Goal: Check status: Check status

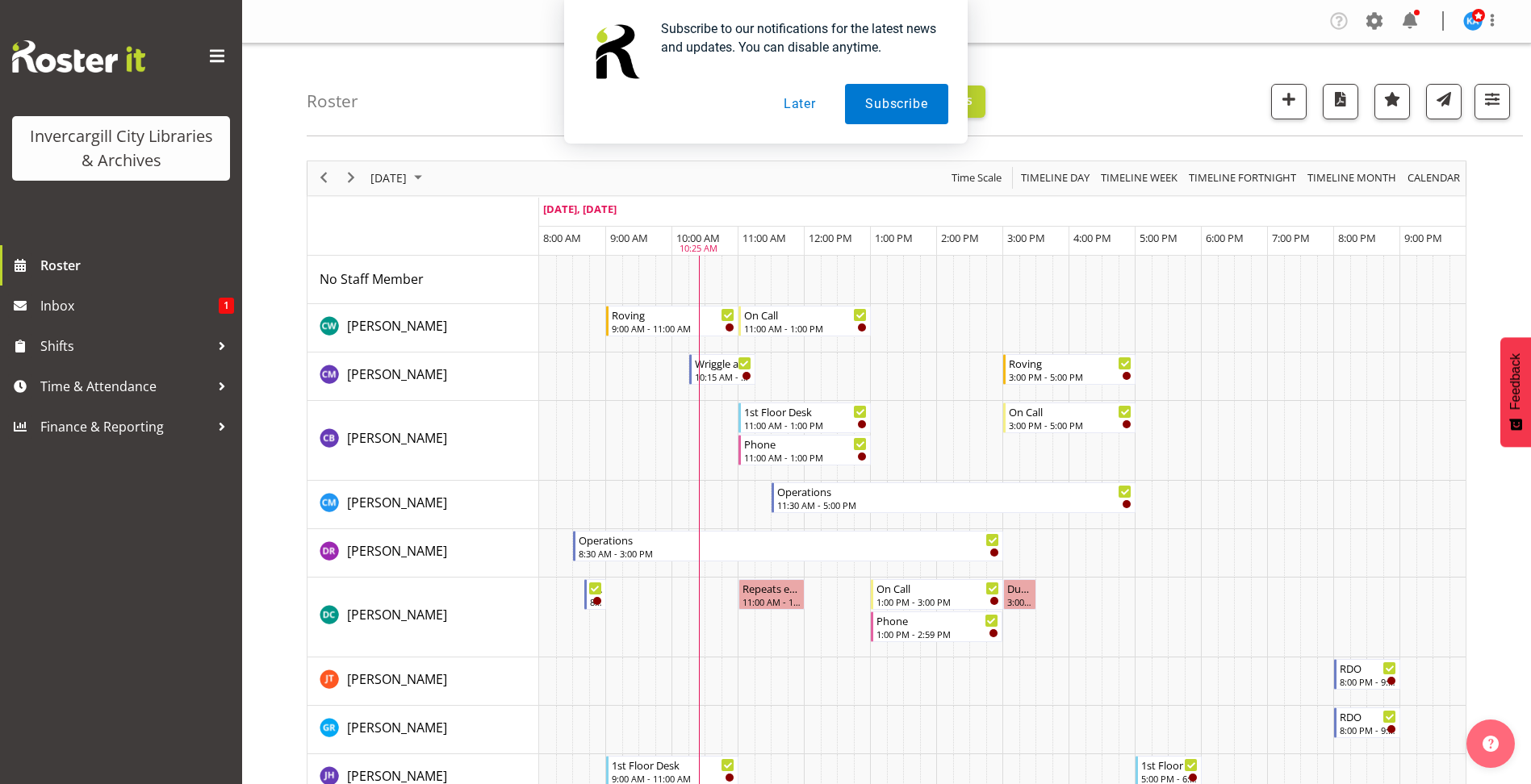
click at [802, 102] on button "Later" at bounding box center [800, 103] width 73 height 40
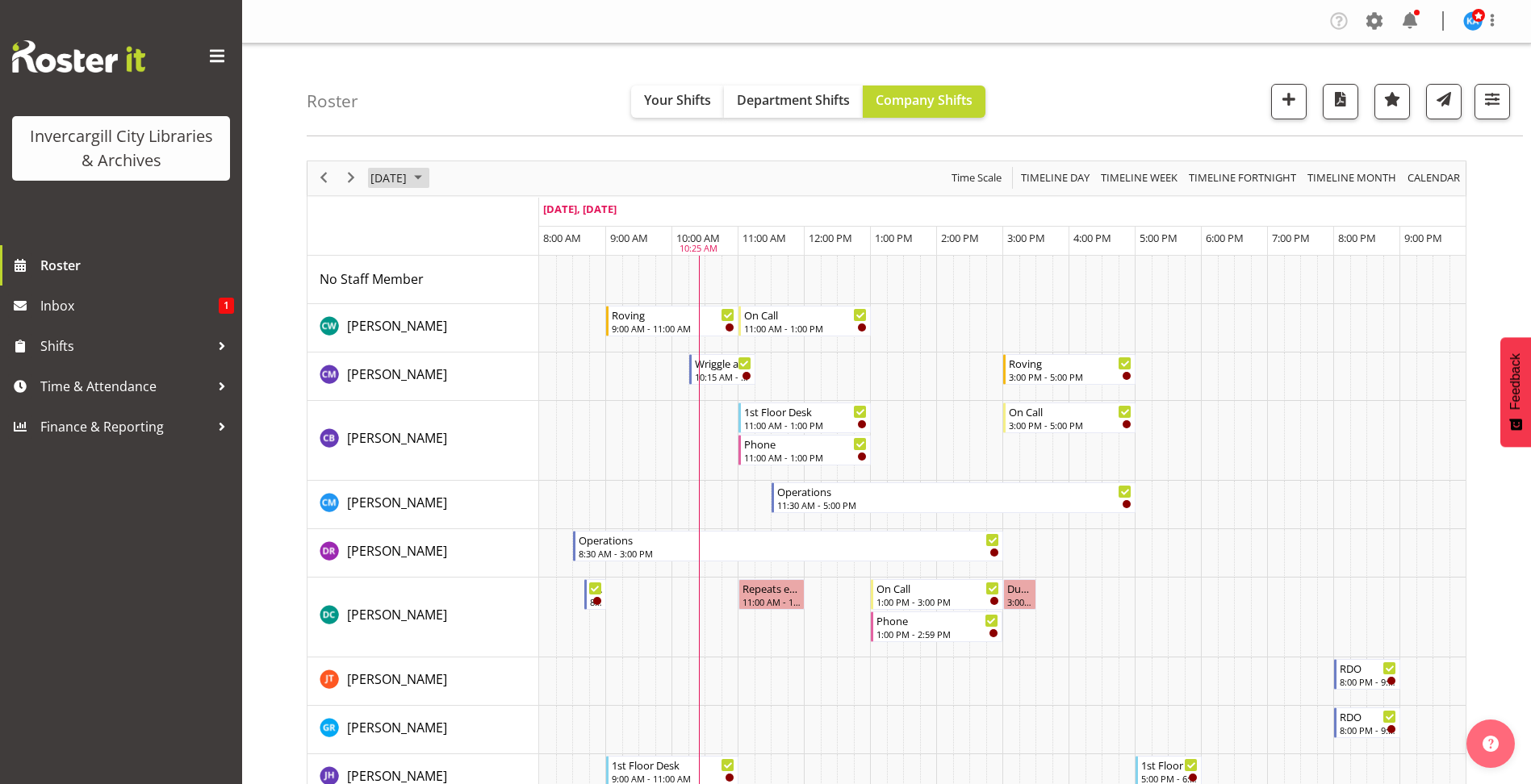
click at [428, 174] on span "September 2025" at bounding box center [418, 178] width 20 height 20
click at [438, 379] on span "30" at bounding box center [439, 384] width 24 height 24
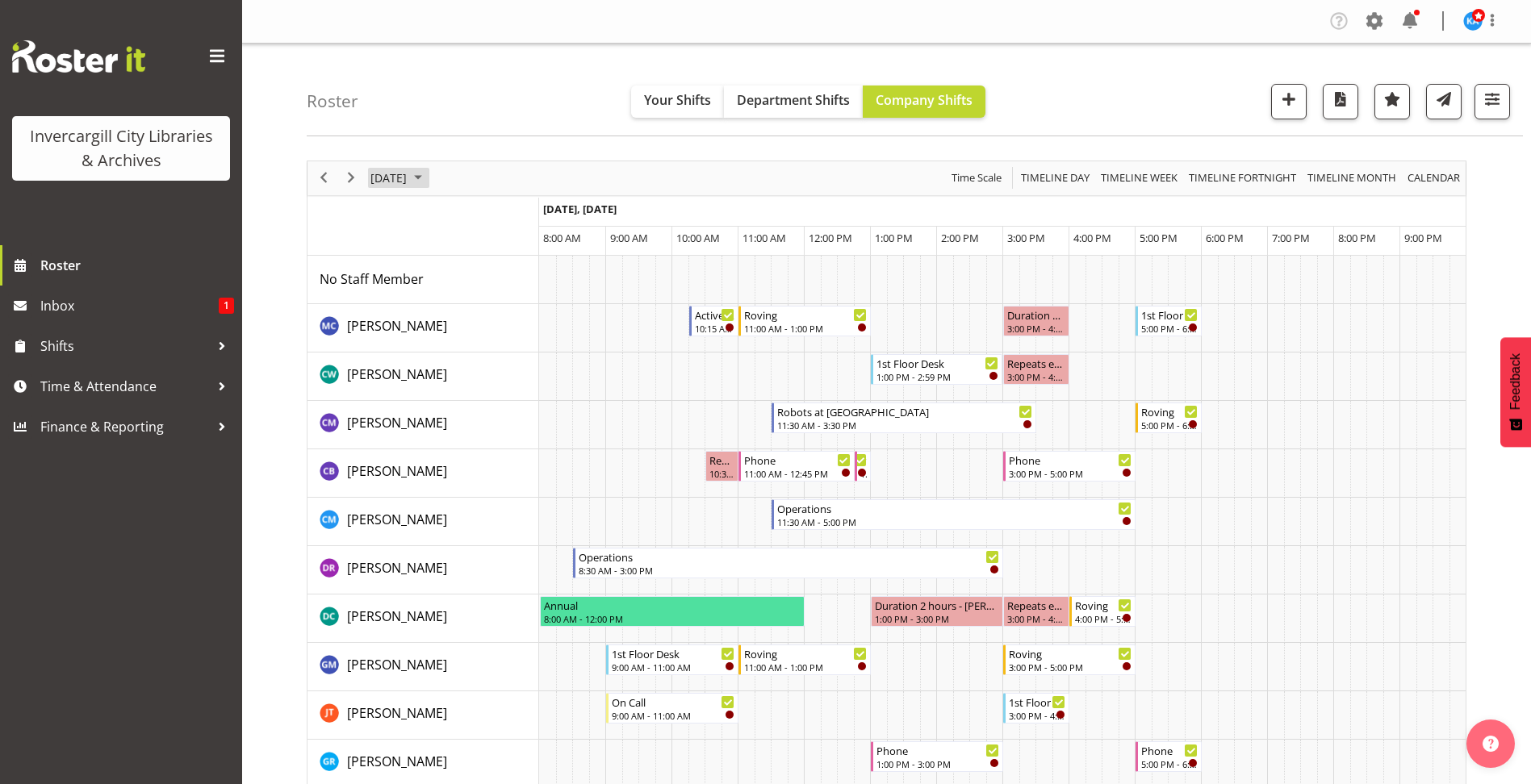
click at [428, 170] on span "September 2025" at bounding box center [418, 178] width 20 height 20
click at [539, 217] on span "next month" at bounding box center [540, 219] width 28 height 29
click at [518, 357] on span "24" at bounding box center [516, 357] width 24 height 24
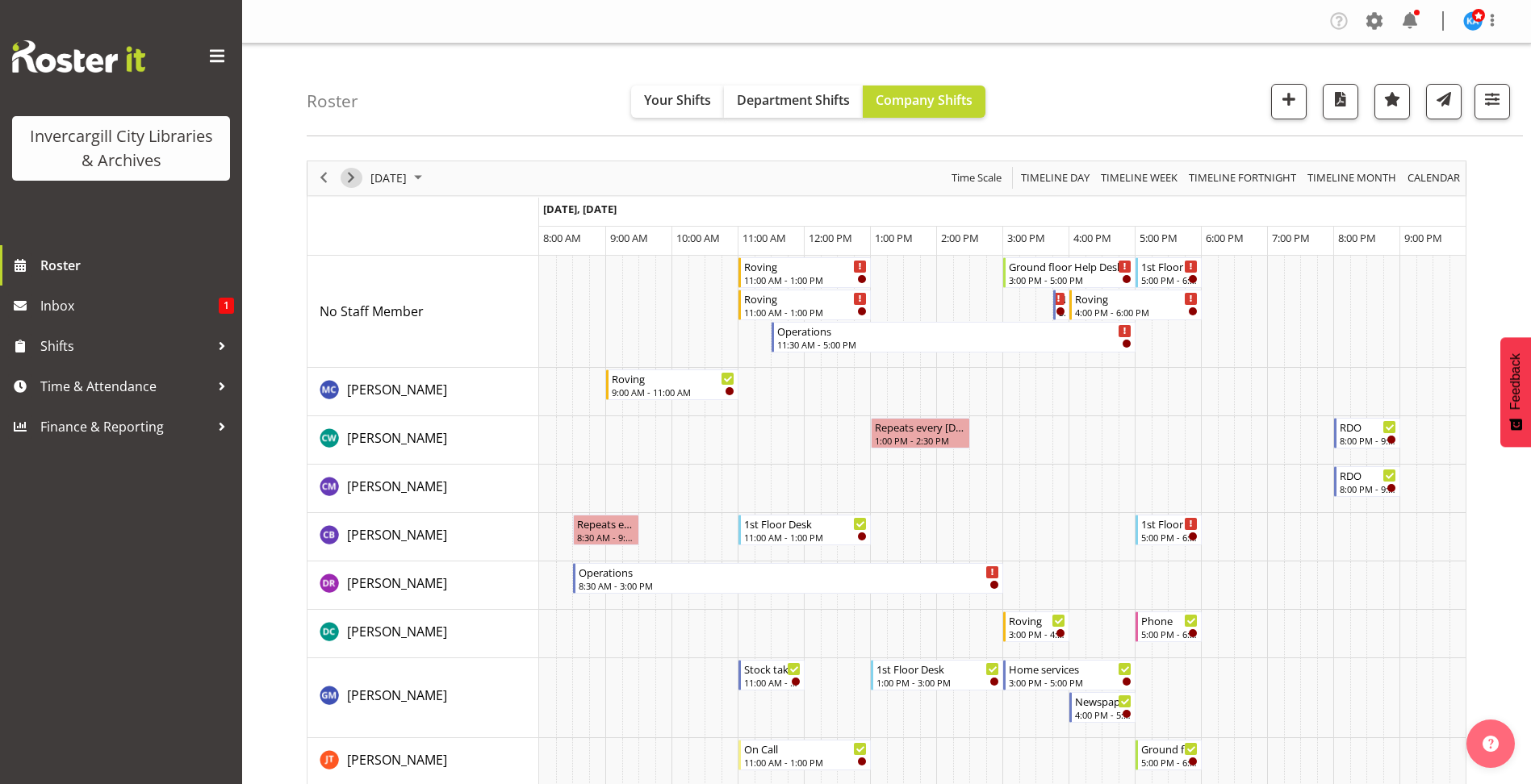
click at [346, 176] on span "Next" at bounding box center [351, 178] width 20 height 20
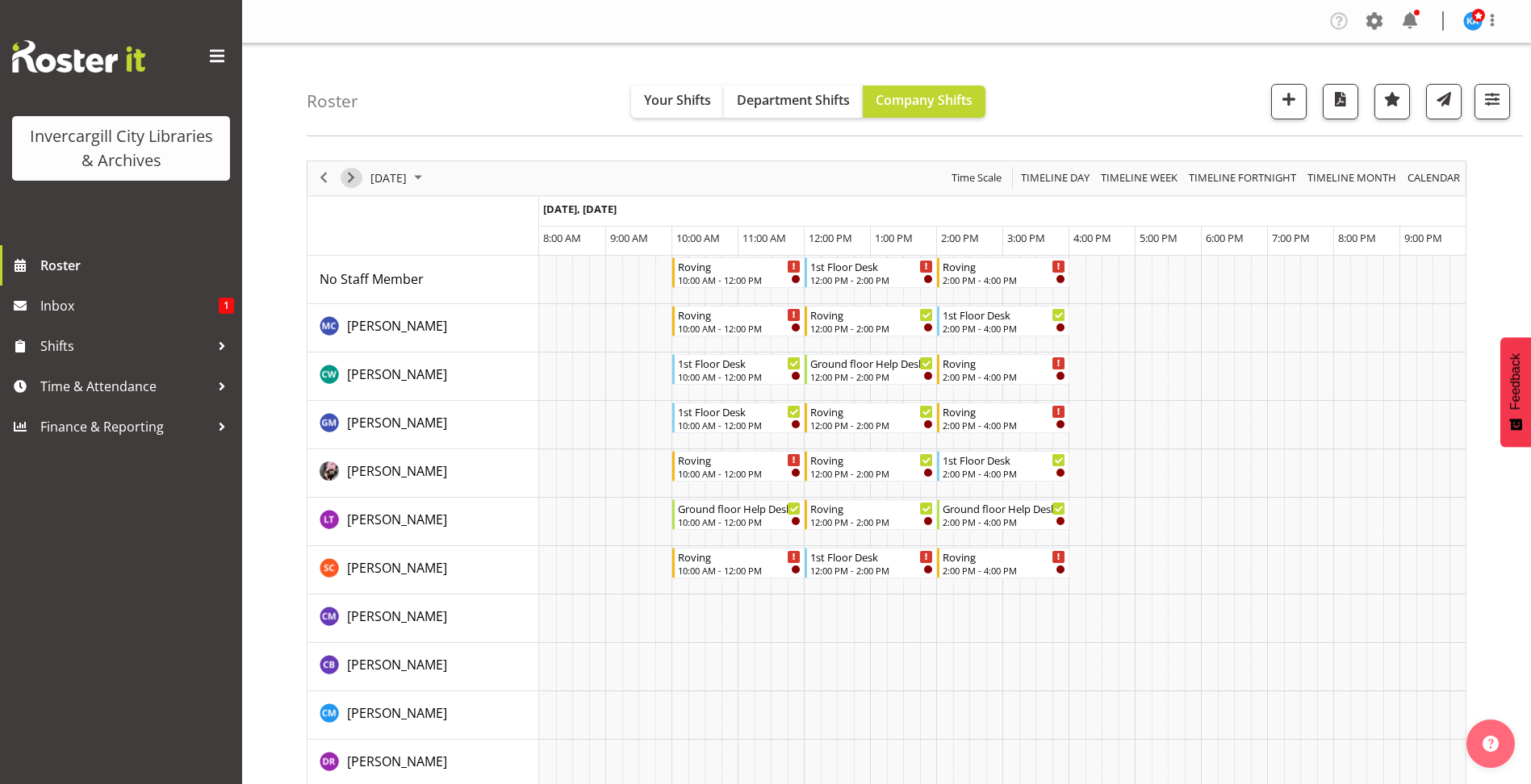
click at [356, 176] on span "Next" at bounding box center [351, 178] width 20 height 20
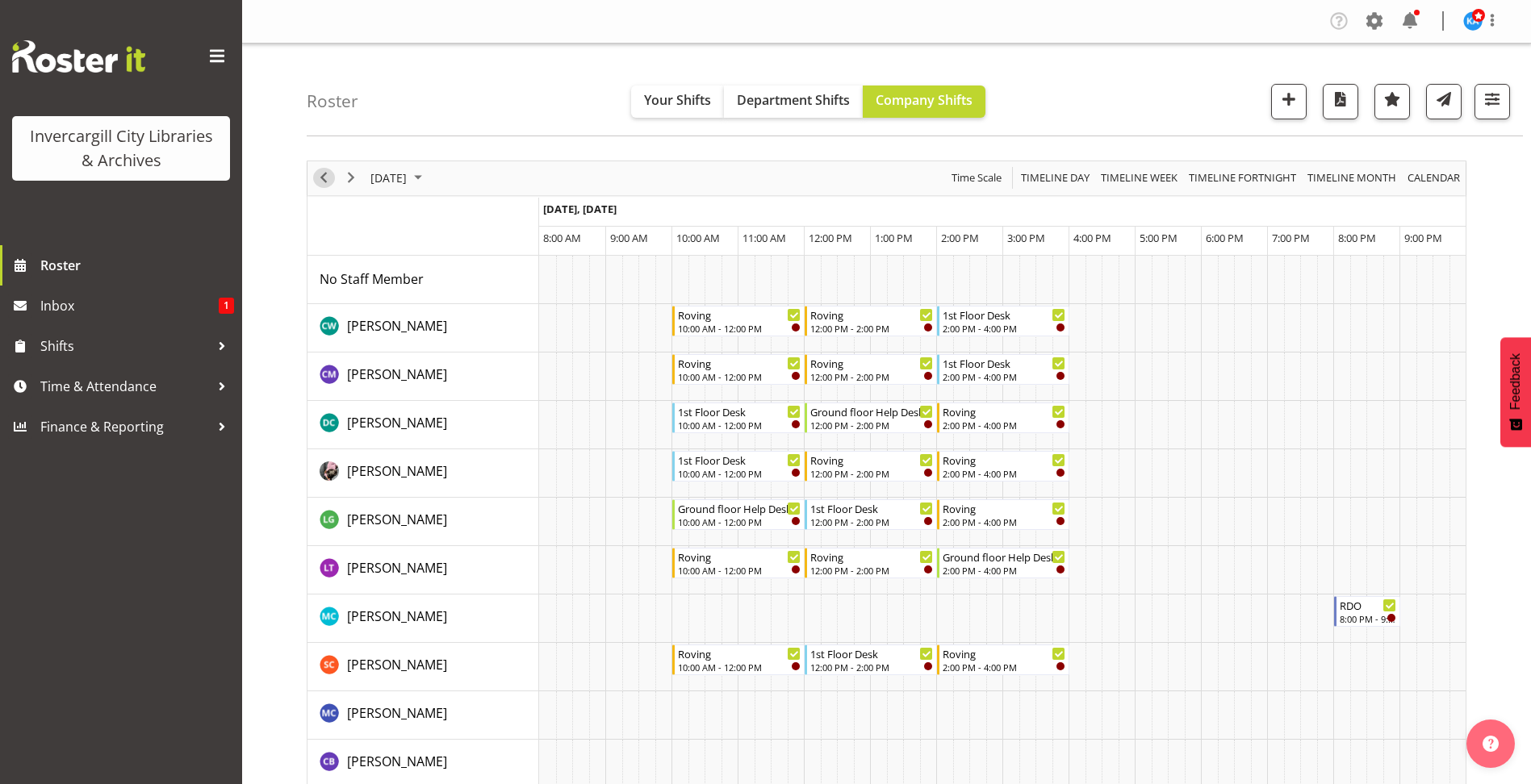
click at [323, 174] on span "Previous" at bounding box center [324, 178] width 20 height 20
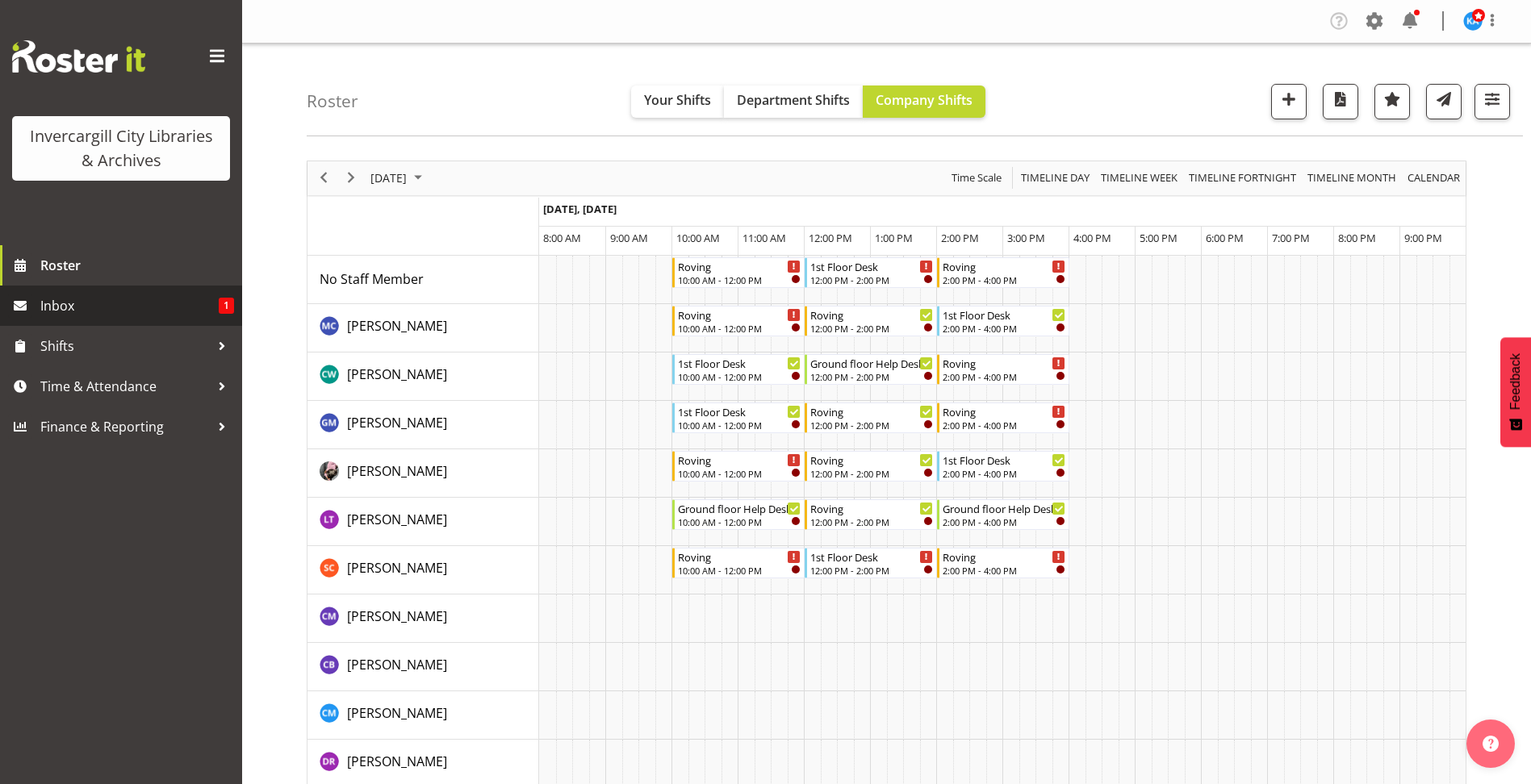
click at [226, 305] on span "1" at bounding box center [226, 305] width 15 height 16
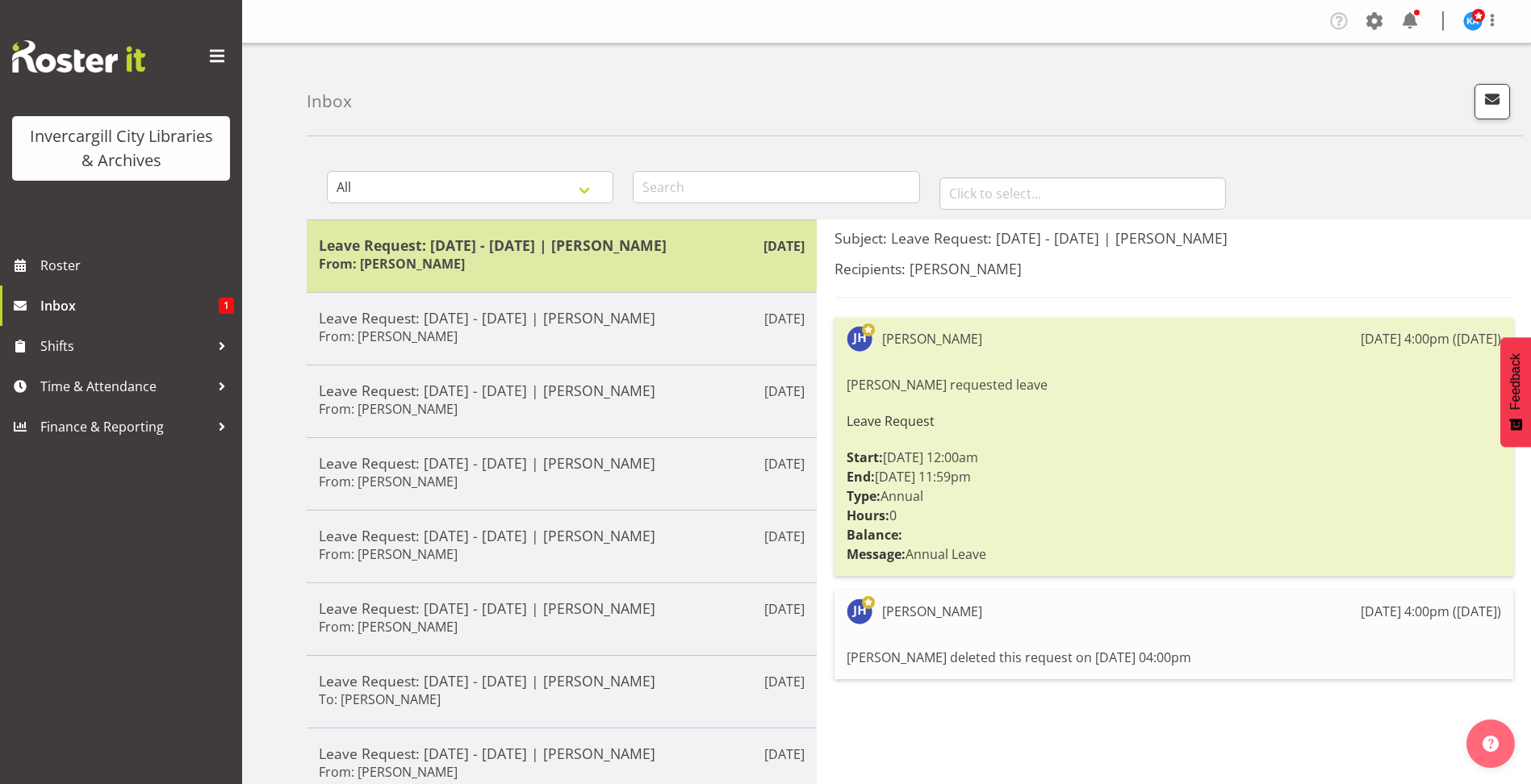
click at [609, 244] on h5 "Leave Request: 20/10/25 - 24/10/25 | Jillian Hunter" at bounding box center [562, 245] width 486 height 18
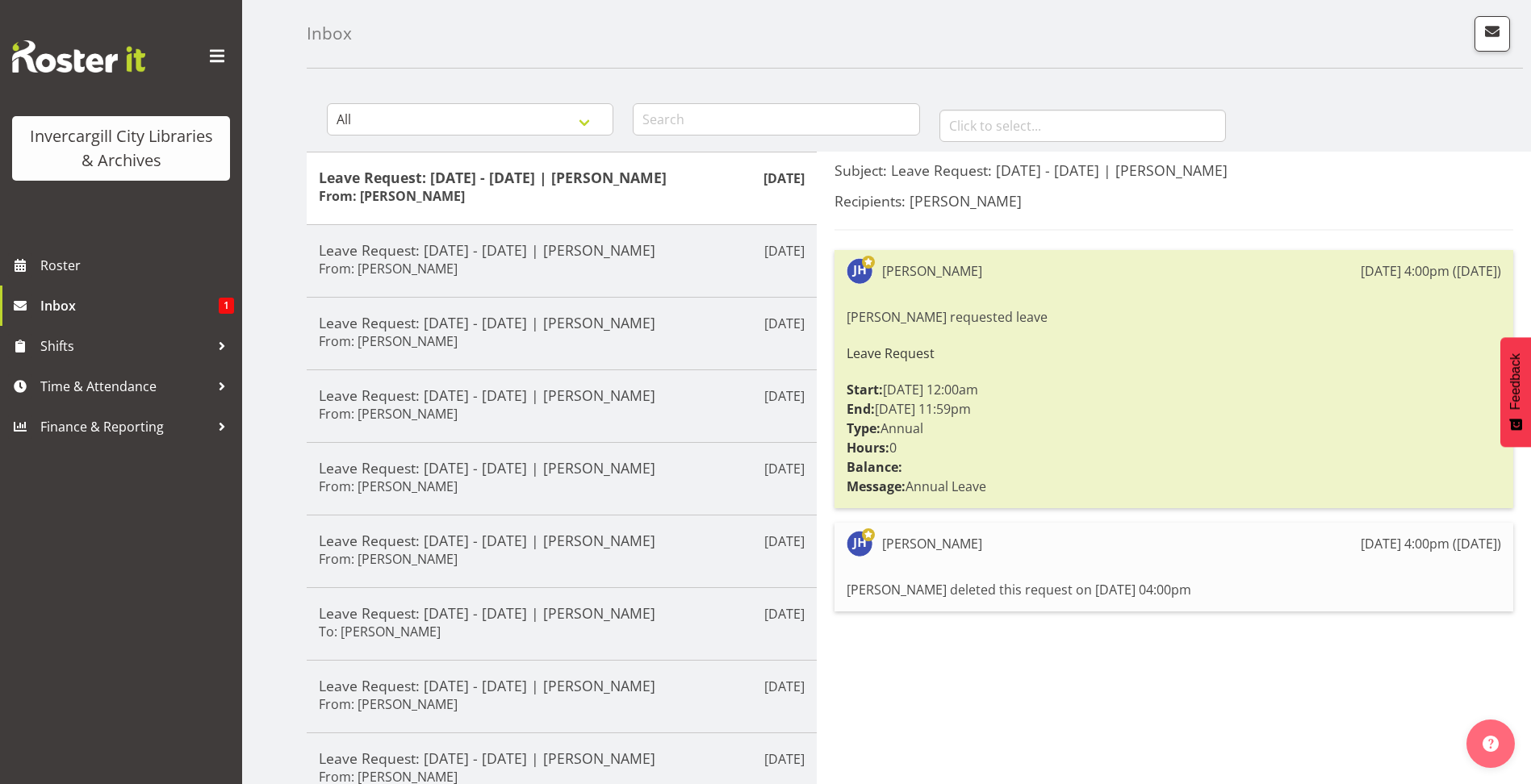
scroll to position [64, 0]
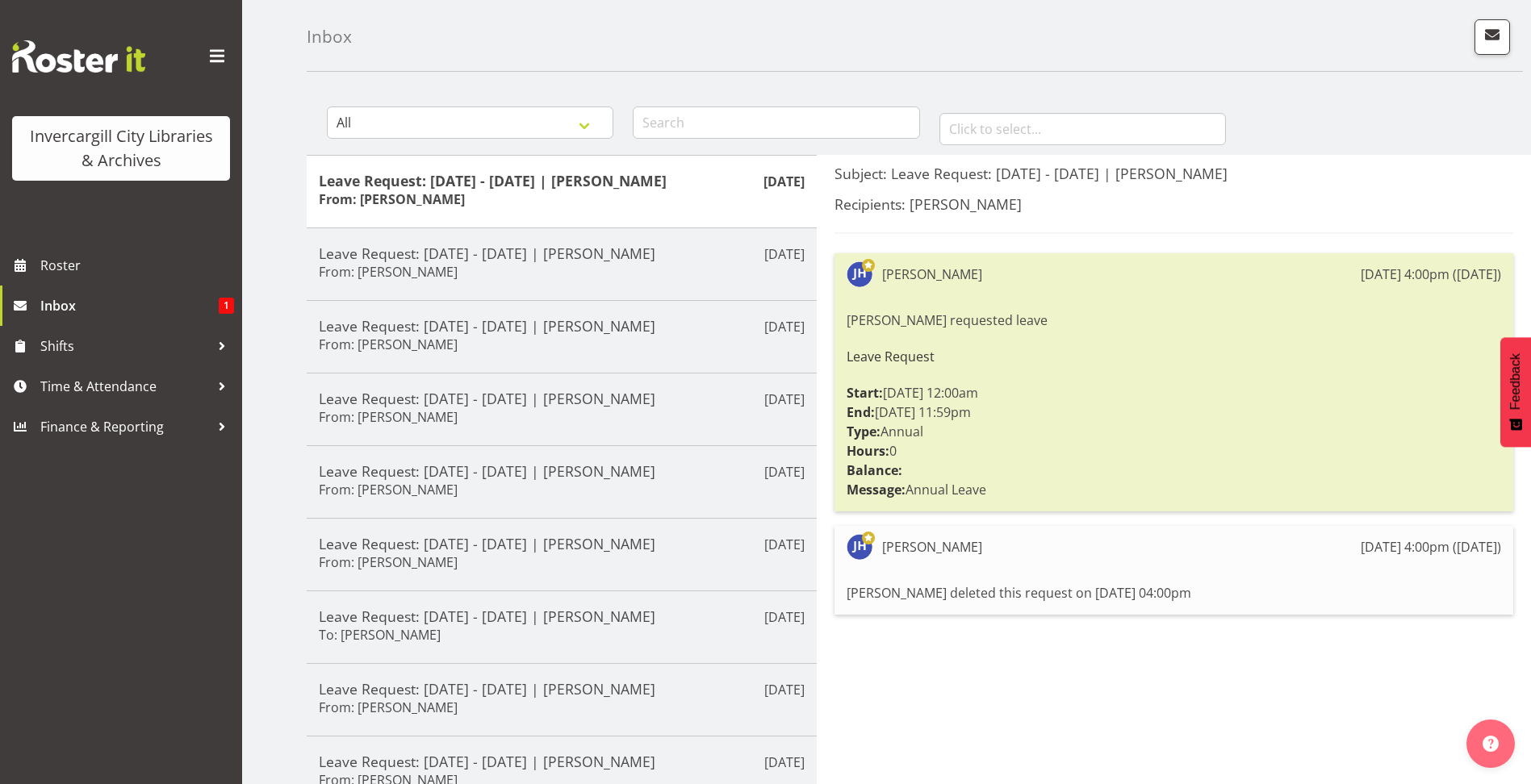
click at [1366, 324] on div "Jillian Hunter requested leave Leave Request Start: 20/10/25 12:00am End: 24/10…" at bounding box center [1174, 405] width 655 height 197
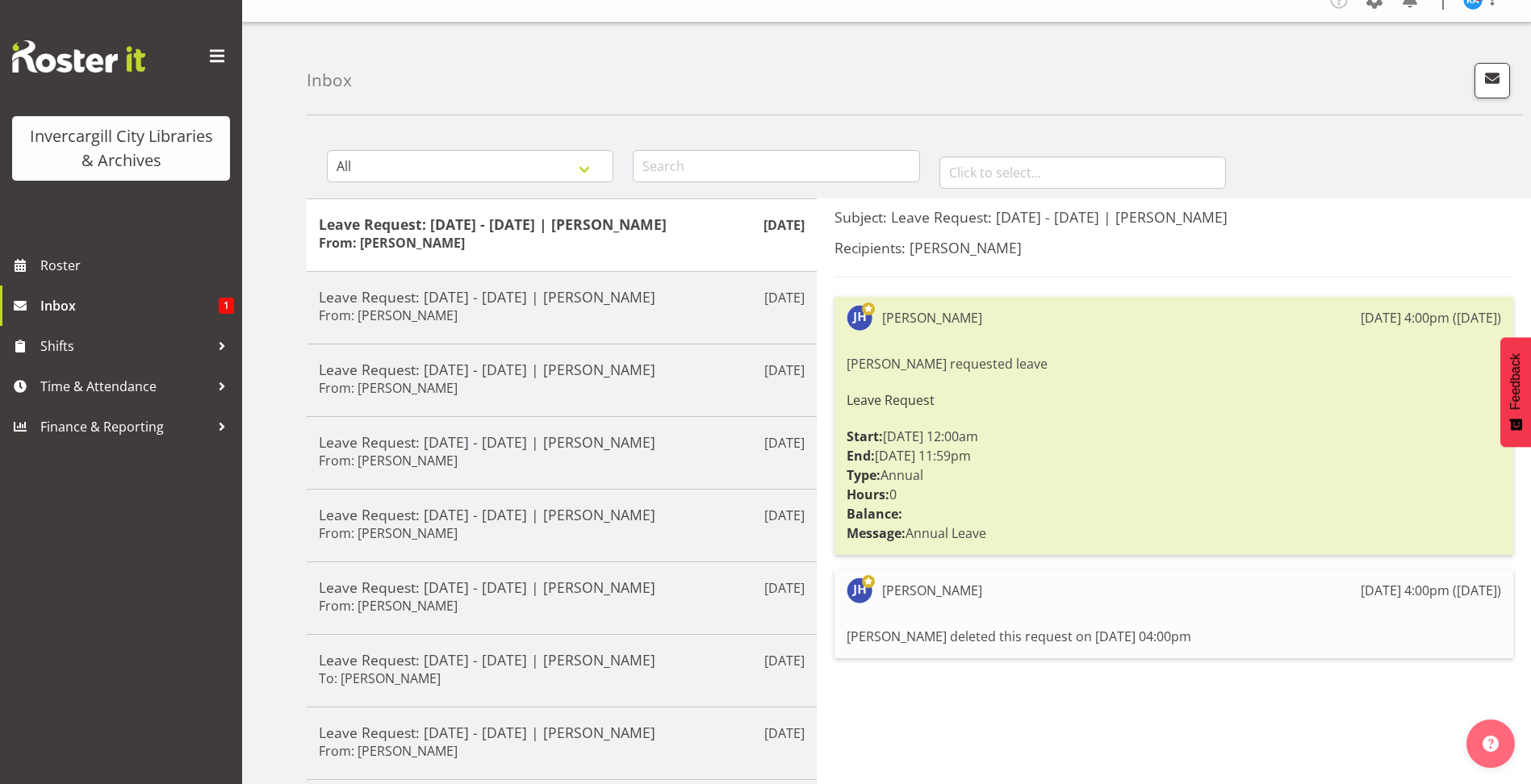
scroll to position [0, 0]
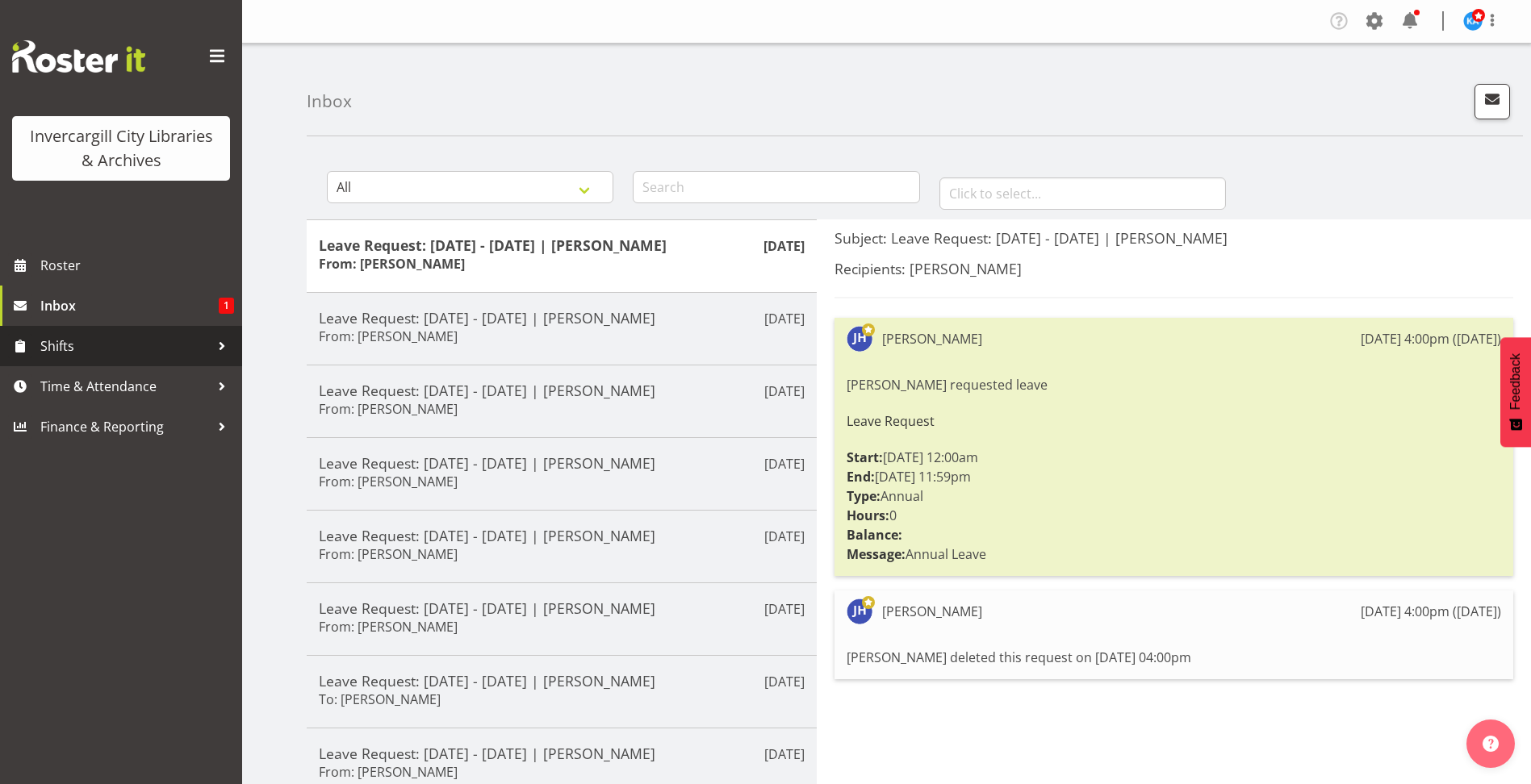
click at [80, 348] on span "Shifts" at bounding box center [125, 346] width 169 height 24
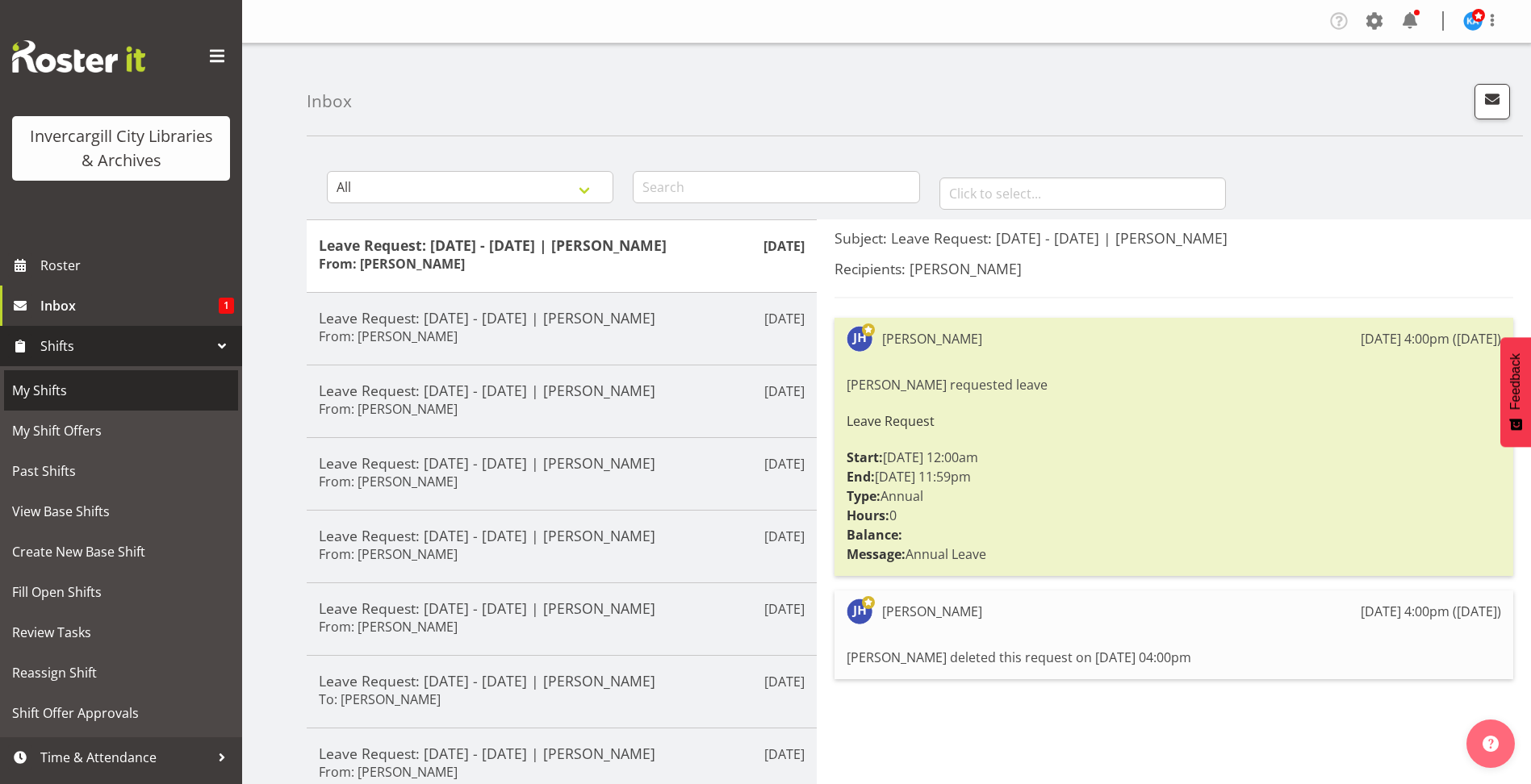
click at [51, 380] on span "My Shifts" at bounding box center [121, 391] width 218 height 24
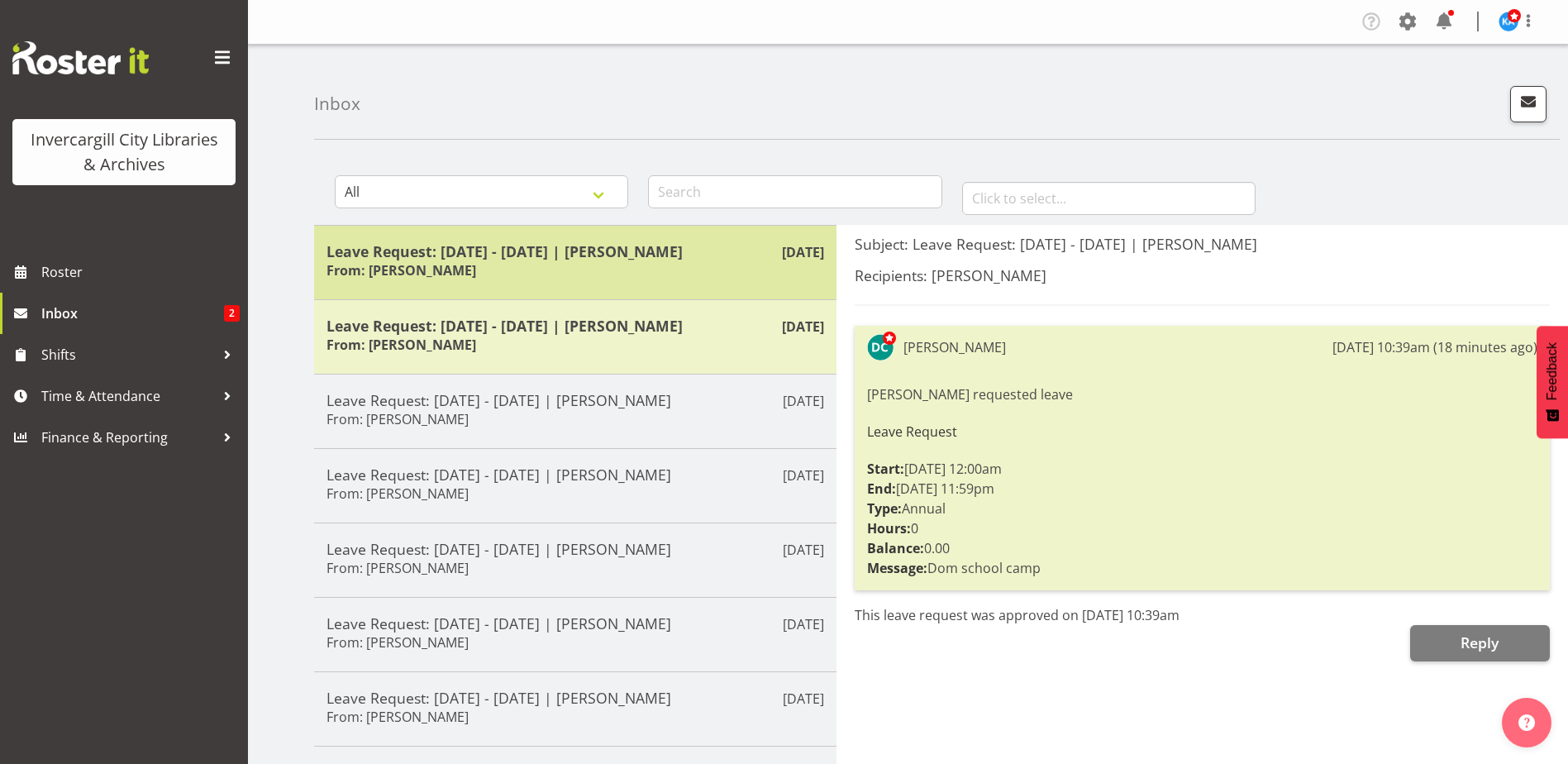
click at [648, 268] on div "Leave Request: [DATE] - [DATE] | [PERSON_NAME] From: [PERSON_NAME]" at bounding box center [575, 262] width 497 height 41
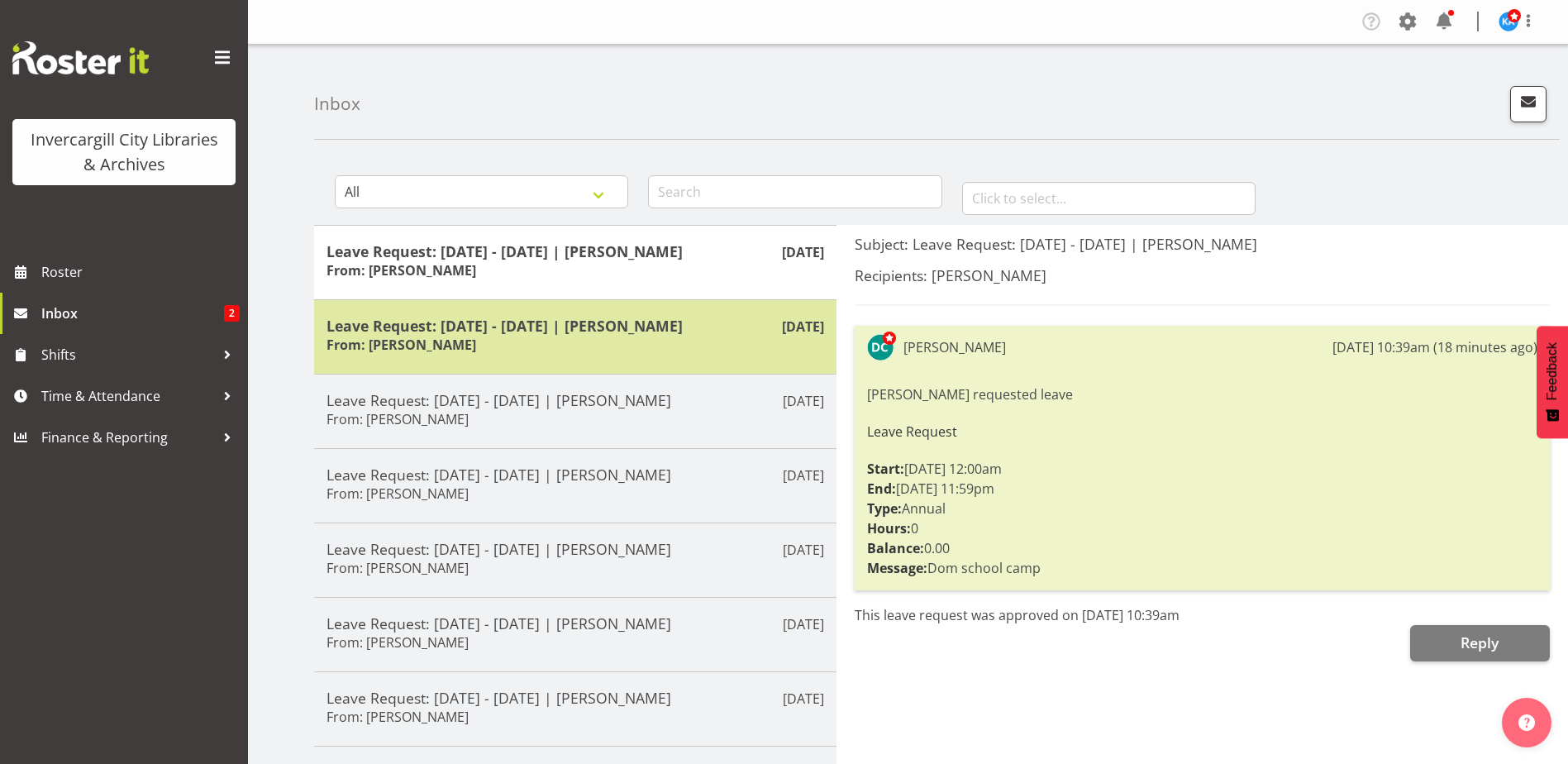
click at [672, 339] on div "Leave Request: [DATE] - [DATE] | [PERSON_NAME] From: [PERSON_NAME]" at bounding box center [575, 336] width 497 height 41
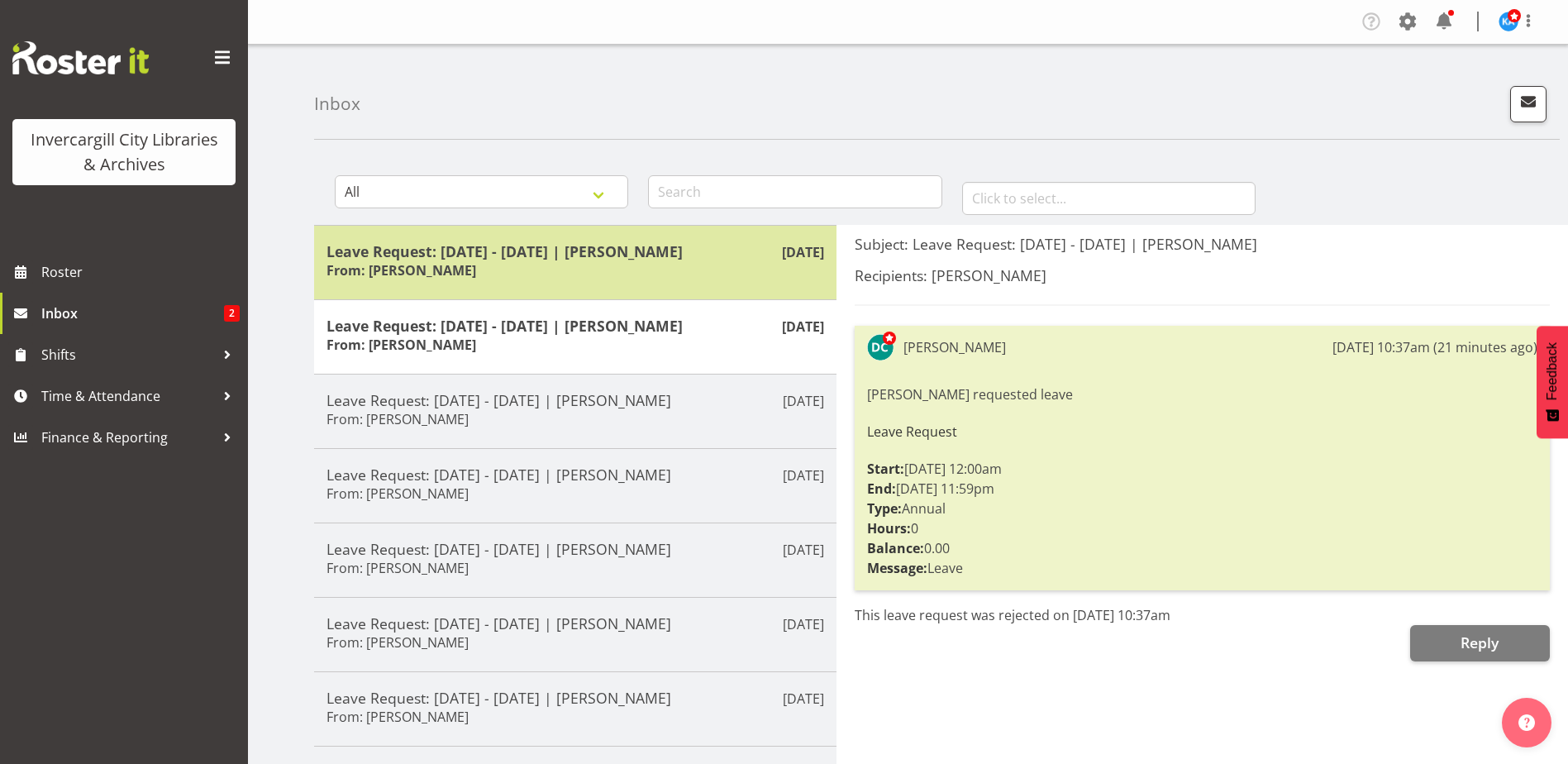
click at [658, 264] on div "Leave Request: [DATE] - [DATE] | [PERSON_NAME] From: [PERSON_NAME]" at bounding box center [575, 262] width 497 height 41
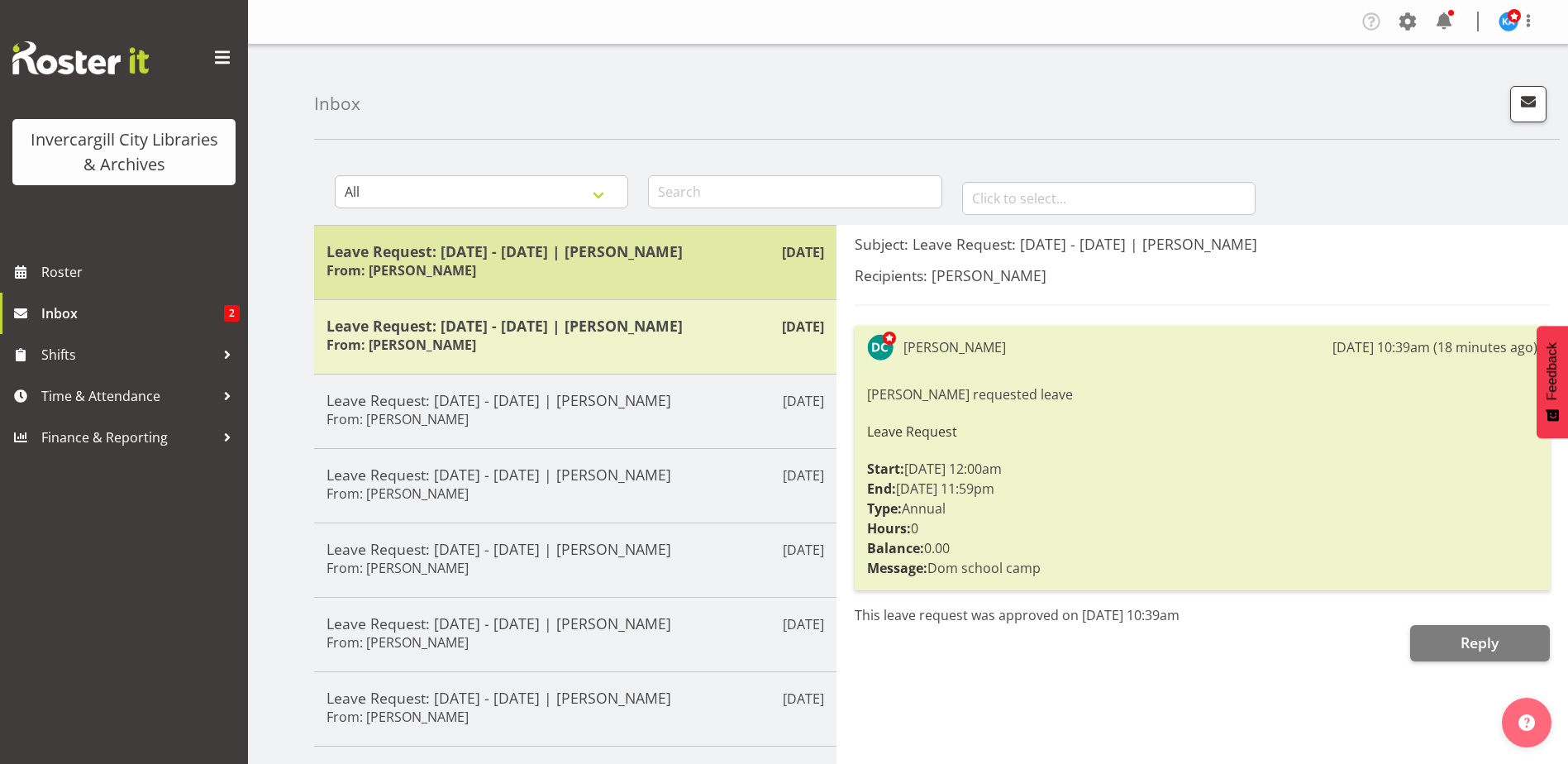
click at [545, 278] on div "Leave Request: [DATE] - [DATE] | [PERSON_NAME] From: [PERSON_NAME]" at bounding box center [575, 262] width 497 height 41
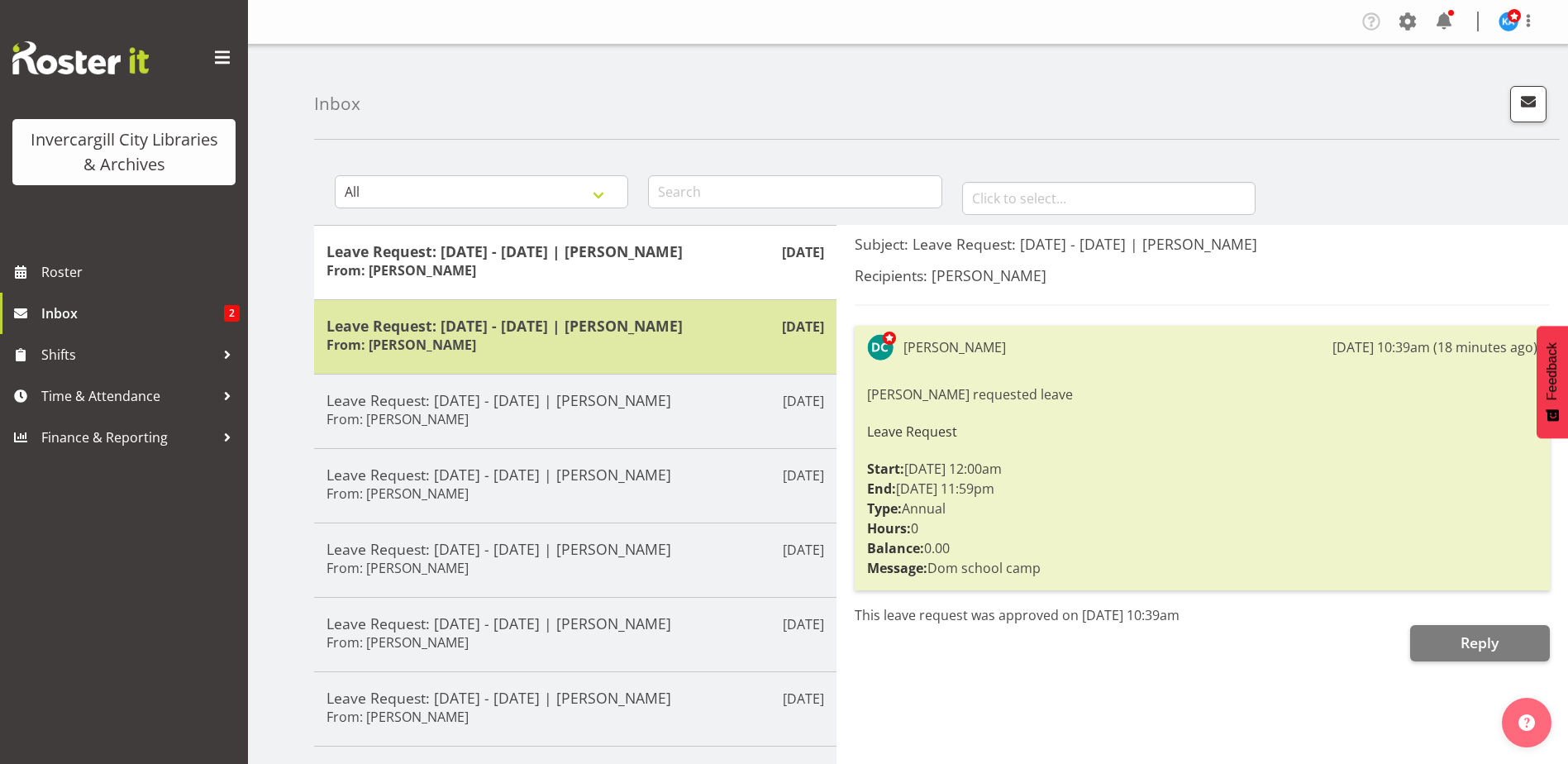
click at [531, 355] on div "Leave Request: [DATE] - [DATE] | [PERSON_NAME] From: [PERSON_NAME]" at bounding box center [575, 336] width 497 height 41
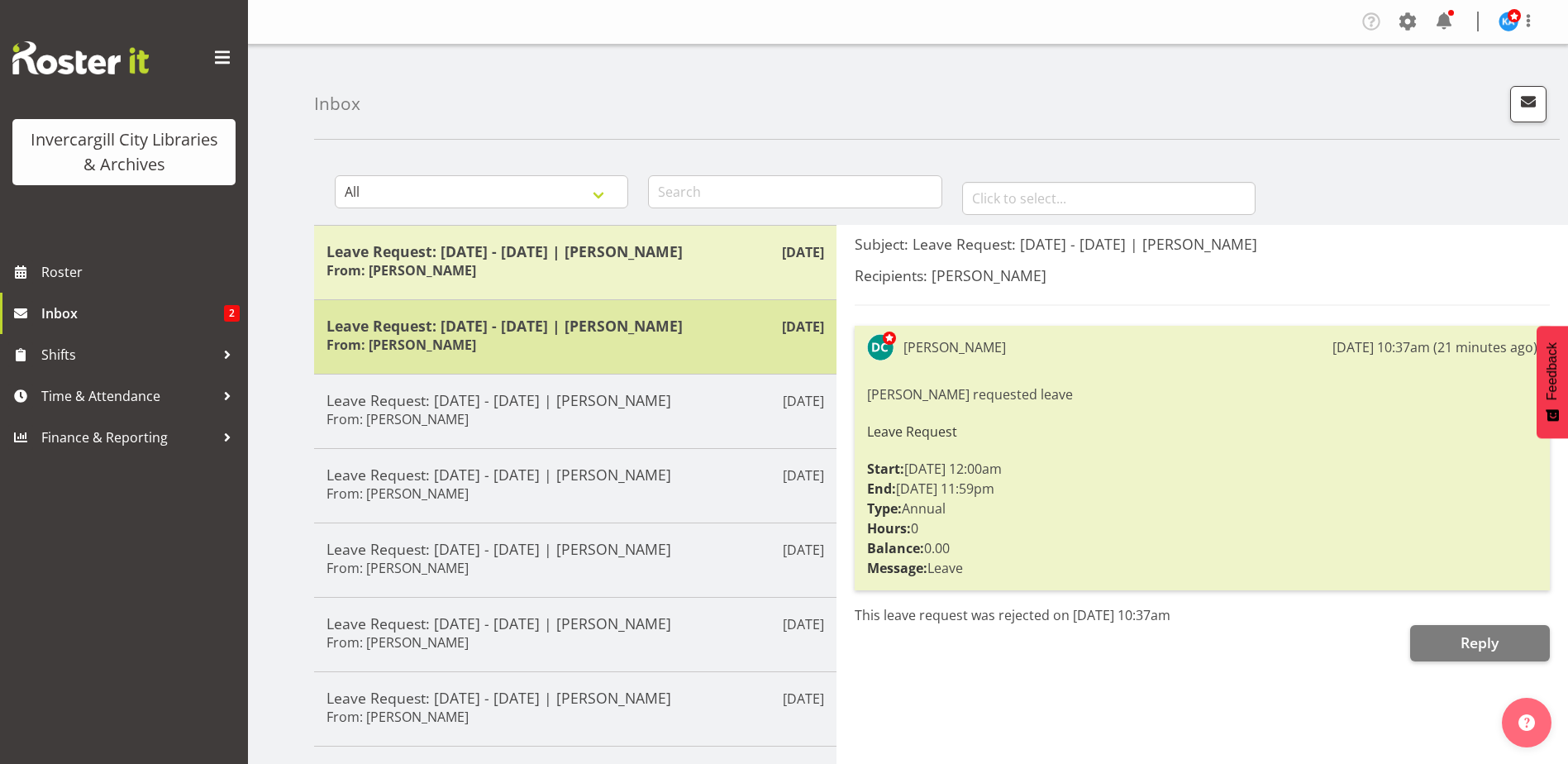
click at [642, 353] on div "Leave Request: [DATE] - [DATE] | [PERSON_NAME] From: [PERSON_NAME]" at bounding box center [575, 336] width 497 height 41
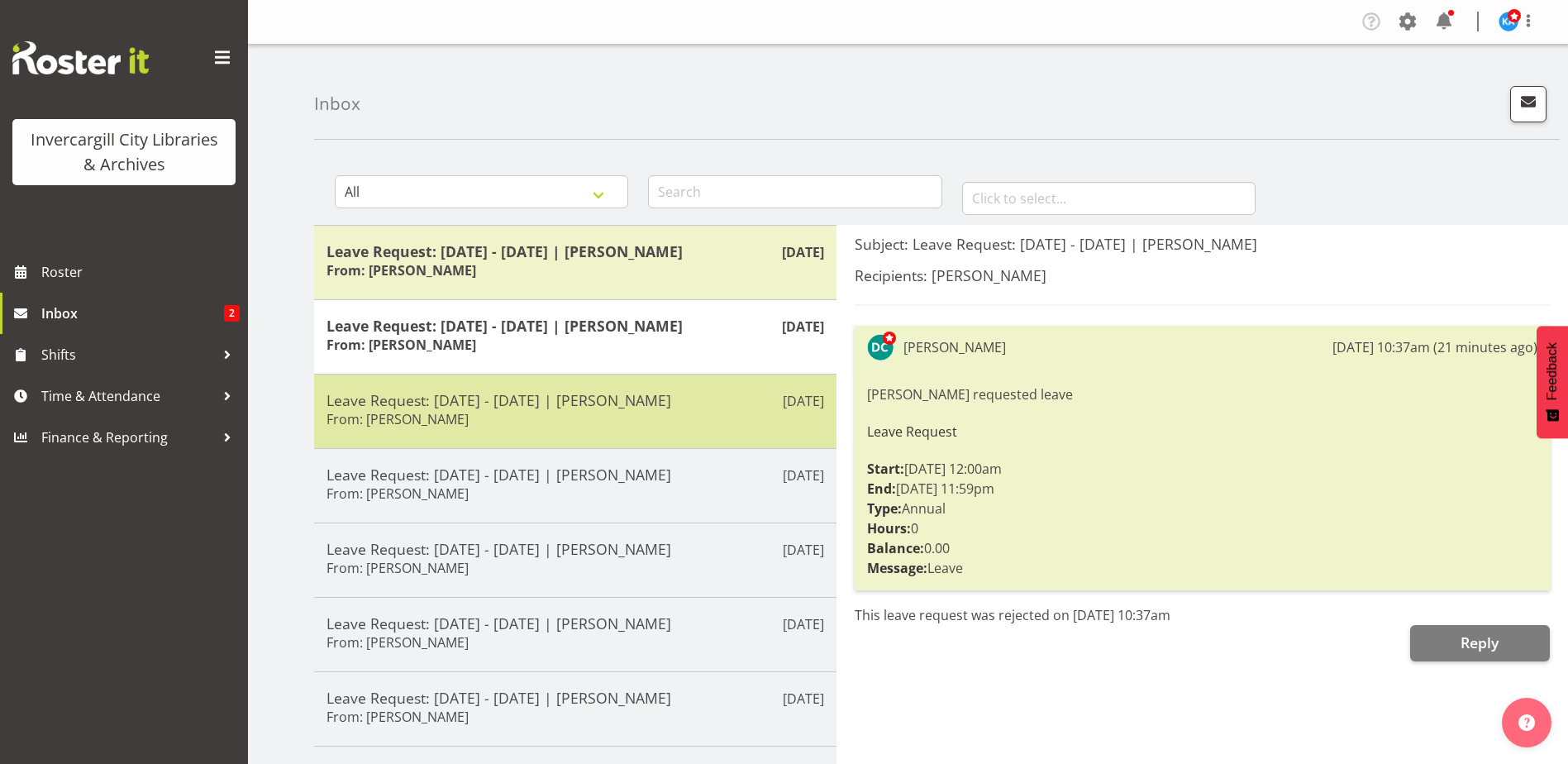
click at [630, 407] on h5 "Leave Request: [DATE] - [DATE] | [PERSON_NAME]" at bounding box center [575, 399] width 497 height 18
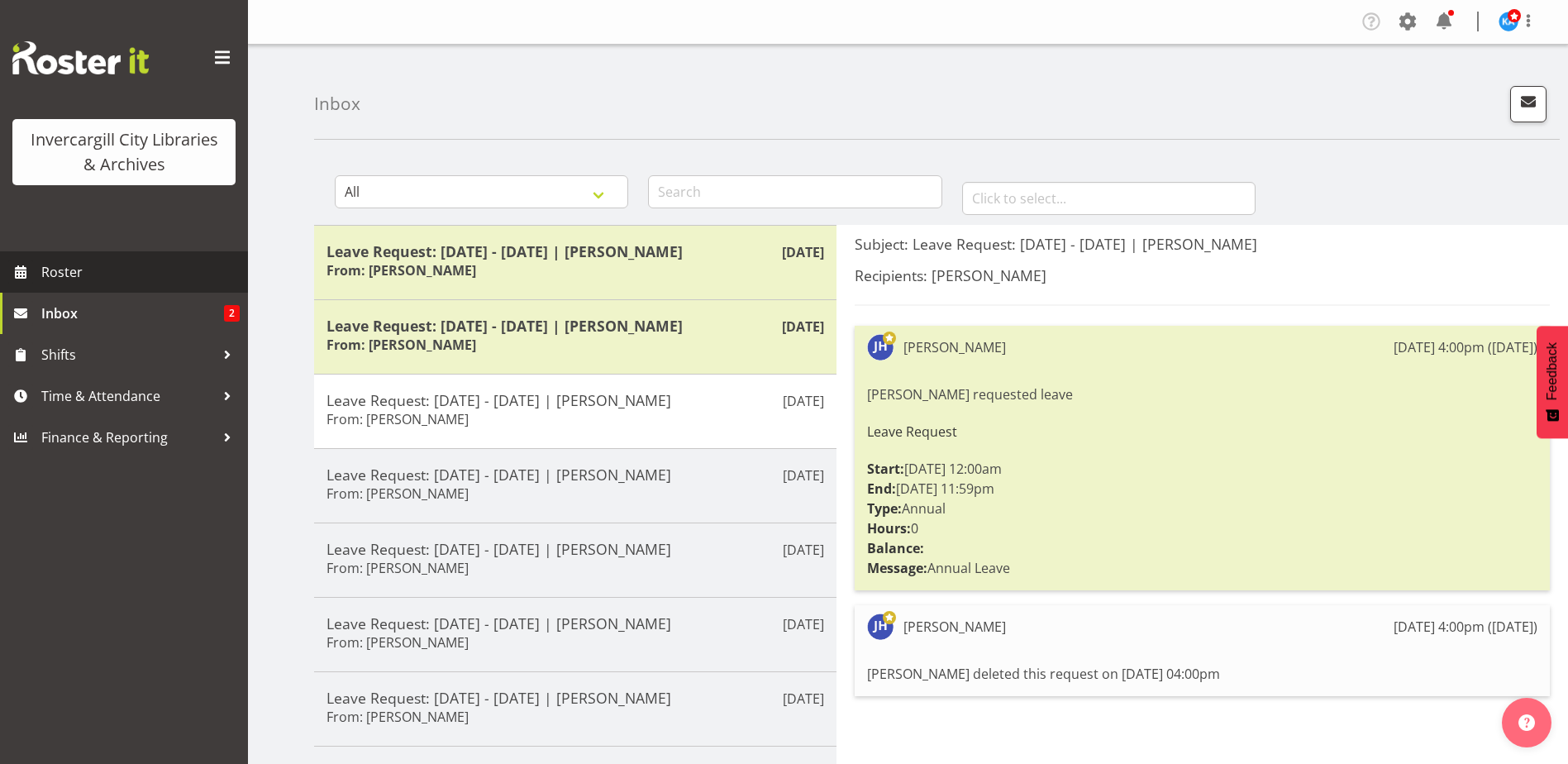
click at [64, 270] on span "Roster" at bounding box center [140, 271] width 198 height 25
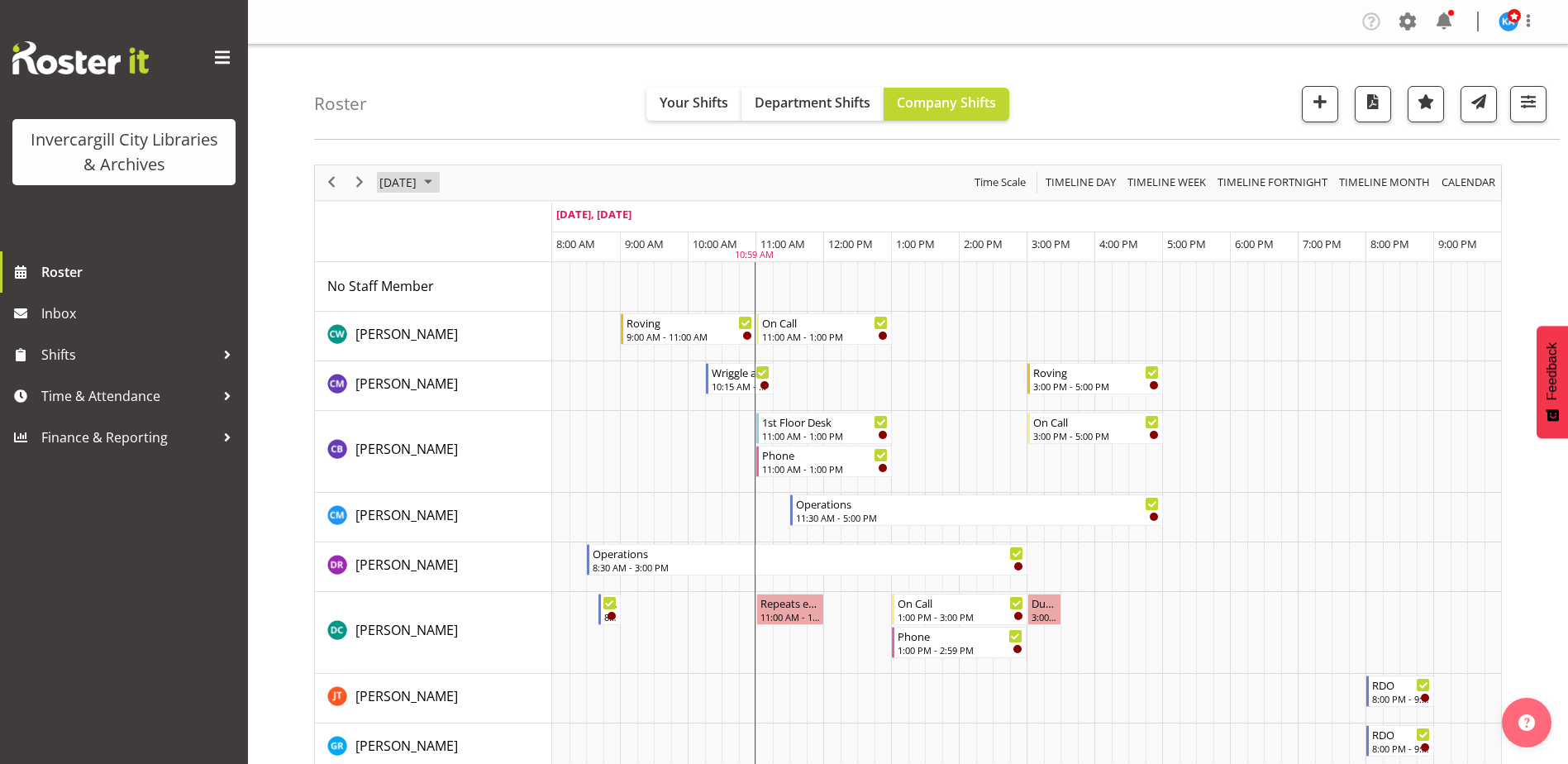
click at [438, 180] on span "September 2025" at bounding box center [428, 182] width 20 height 21
click at [448, 279] on span "2" at bounding box center [450, 281] width 25 height 25
